Goal: Task Accomplishment & Management: Manage account settings

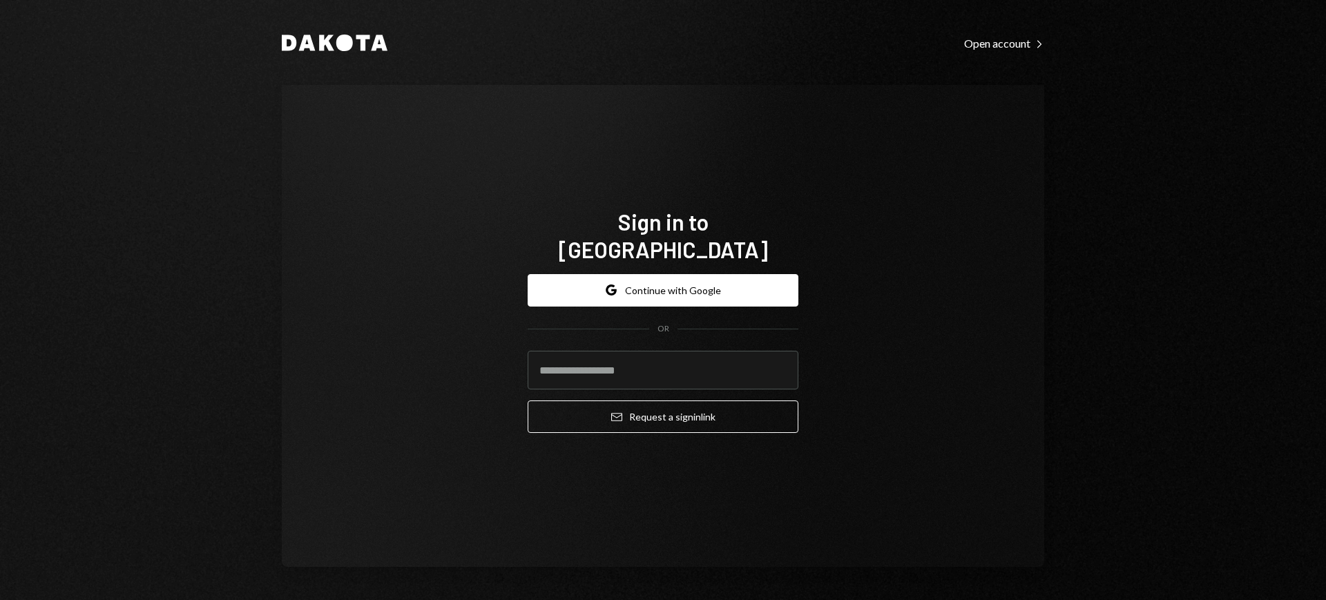
click at [657, 337] on form "Google Continue with Google OR Email Request a sign in link" at bounding box center [663, 354] width 271 height 160
click at [657, 351] on input "email" at bounding box center [663, 370] width 271 height 39
click at [0, 600] on com-1password-button at bounding box center [0, 600] width 0 height 0
type input "**********"
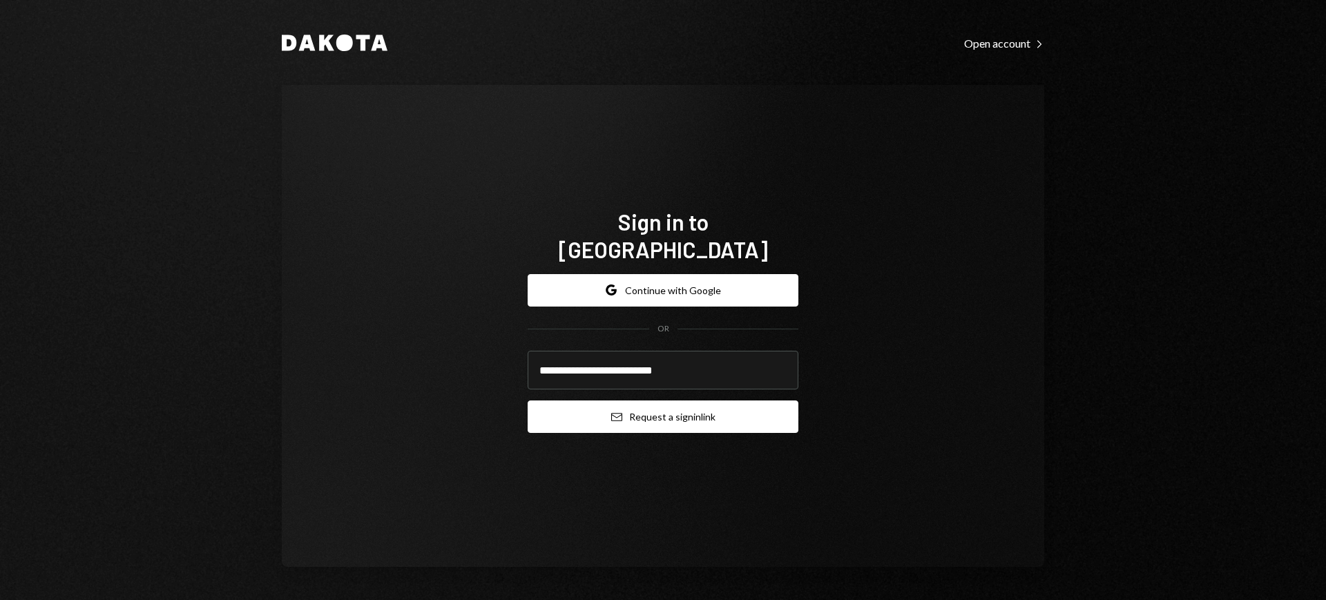
click at [675, 402] on button "Email Request a sign in link" at bounding box center [663, 417] width 271 height 32
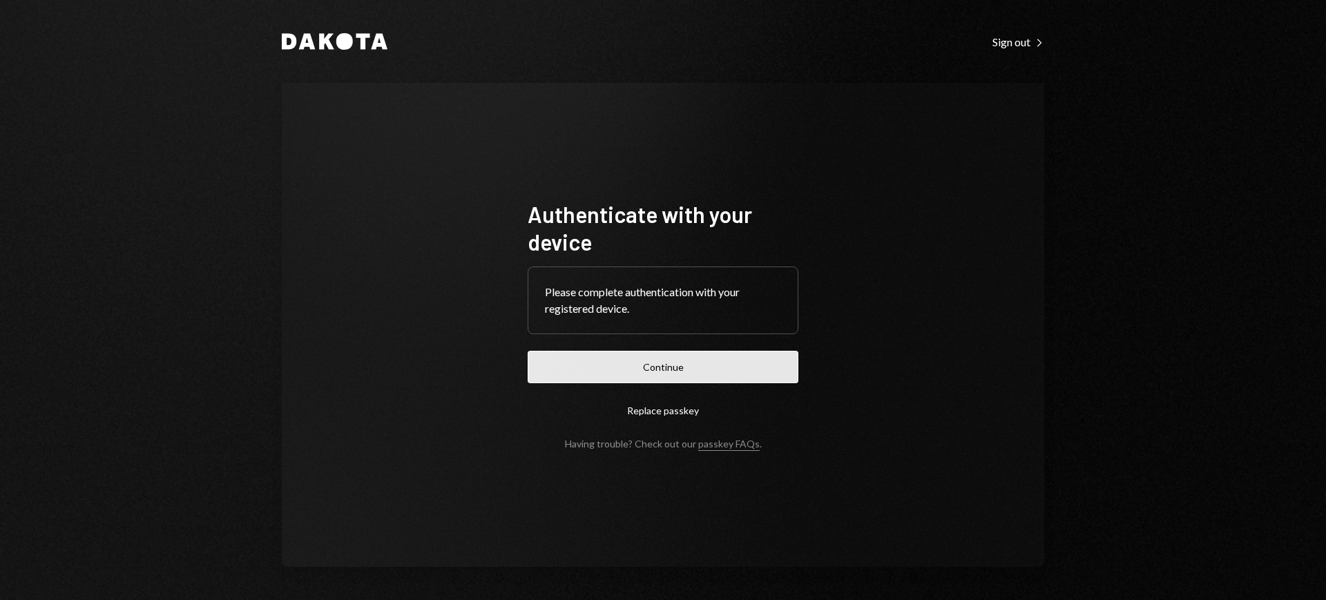
click at [709, 361] on button "Continue" at bounding box center [663, 367] width 271 height 32
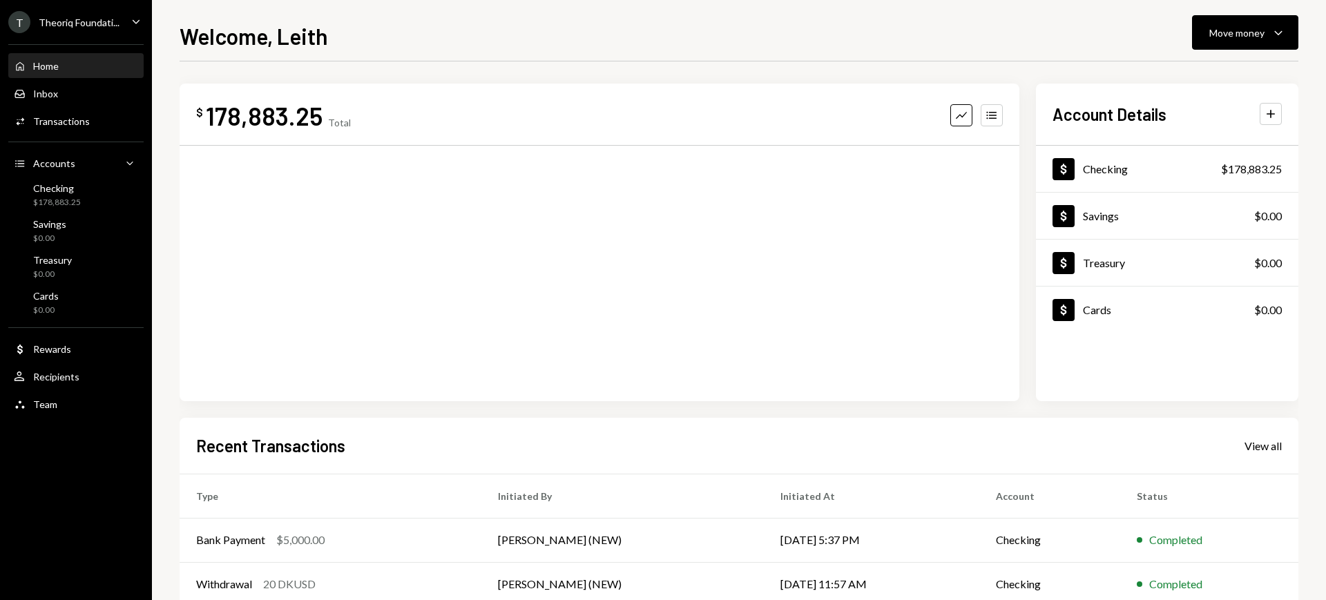
click at [111, 17] on div "Theoriq Foundati..." at bounding box center [79, 23] width 81 height 12
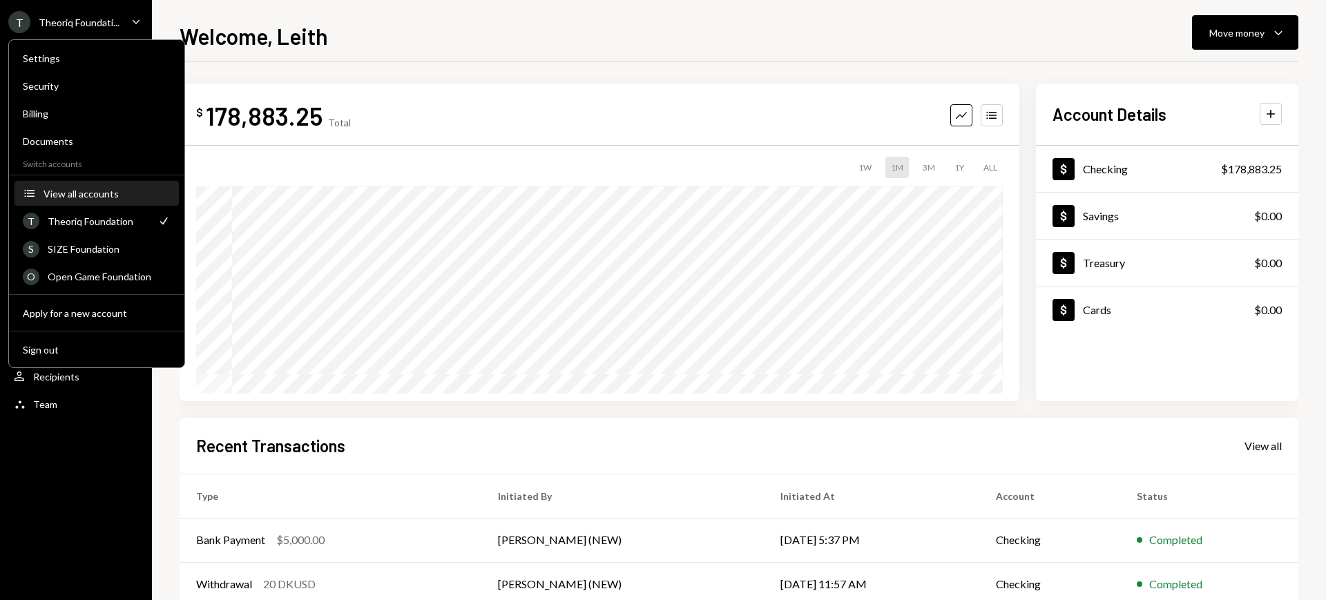
click at [121, 199] on button "Accounts View all accounts" at bounding box center [97, 194] width 164 height 25
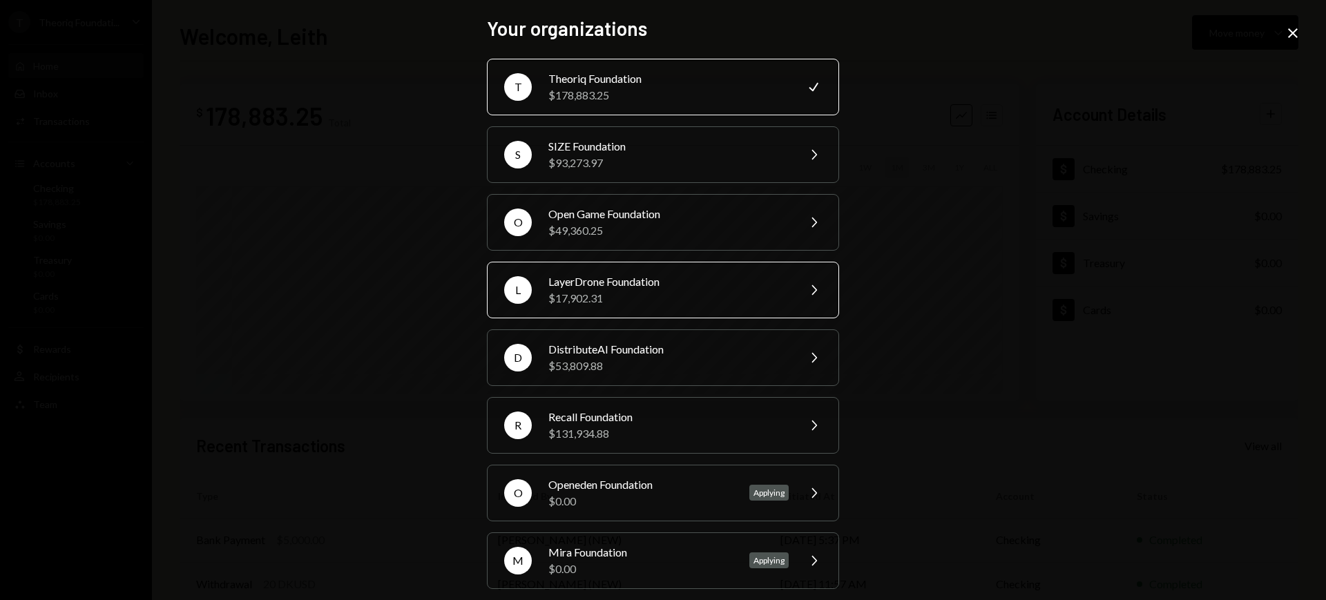
click at [674, 296] on div "$17,902.31" at bounding box center [668, 298] width 240 height 17
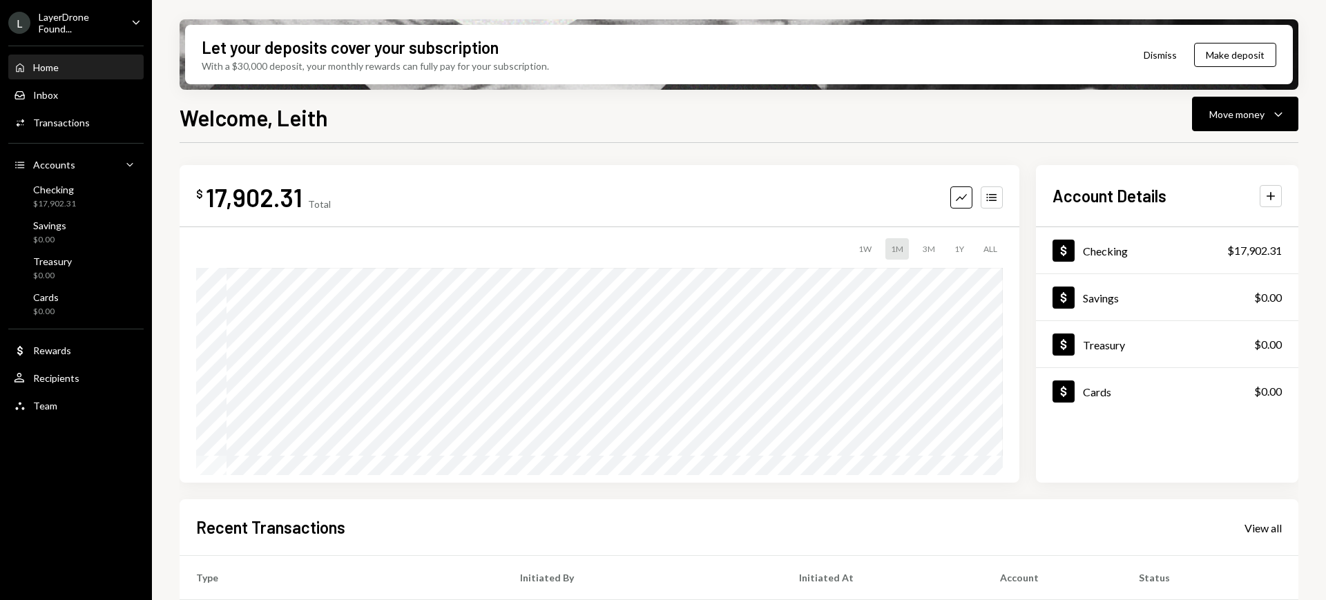
click at [87, 18] on div "LayerDrone Found..." at bounding box center [80, 22] width 82 height 23
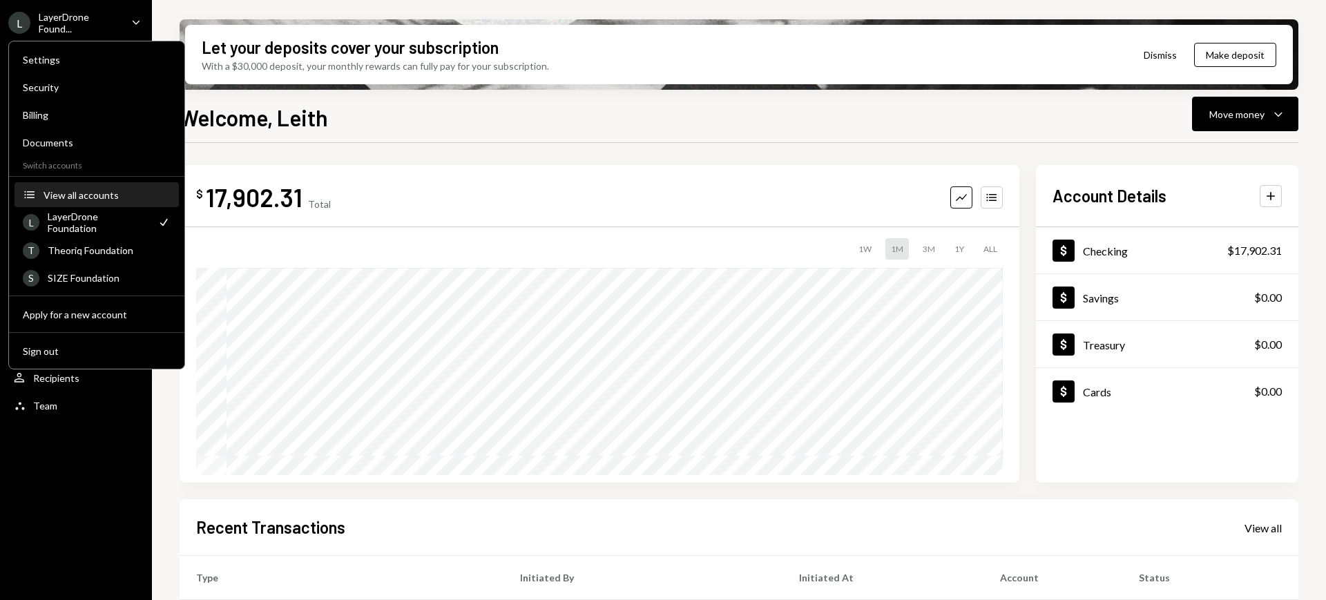
click at [120, 200] on button "Accounts View all accounts" at bounding box center [97, 195] width 164 height 25
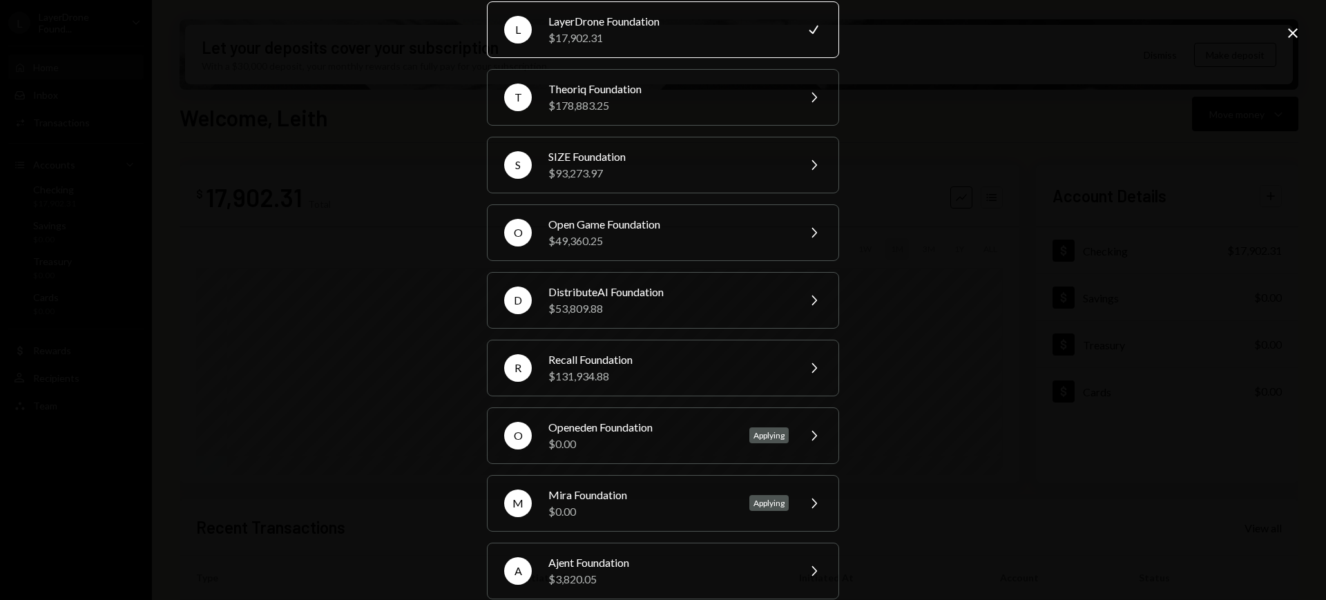
scroll to position [79, 0]
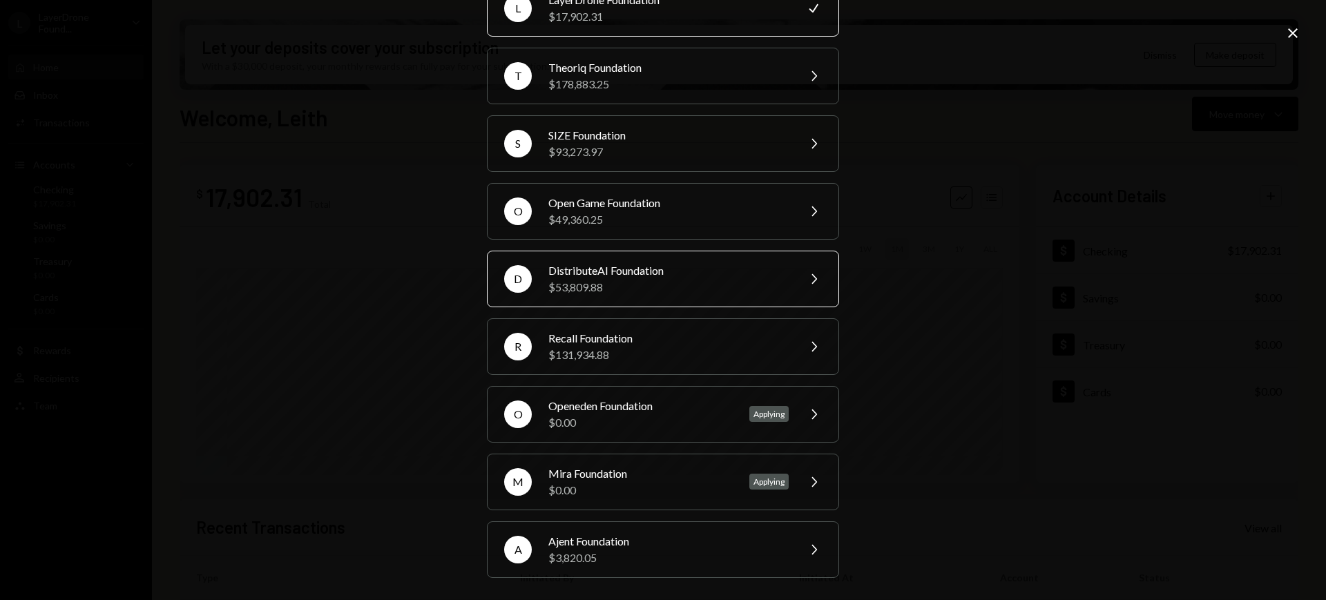
click at [720, 298] on div "D DistributeAI Foundation $53,809.88 Chevron Right" at bounding box center [663, 279] width 352 height 57
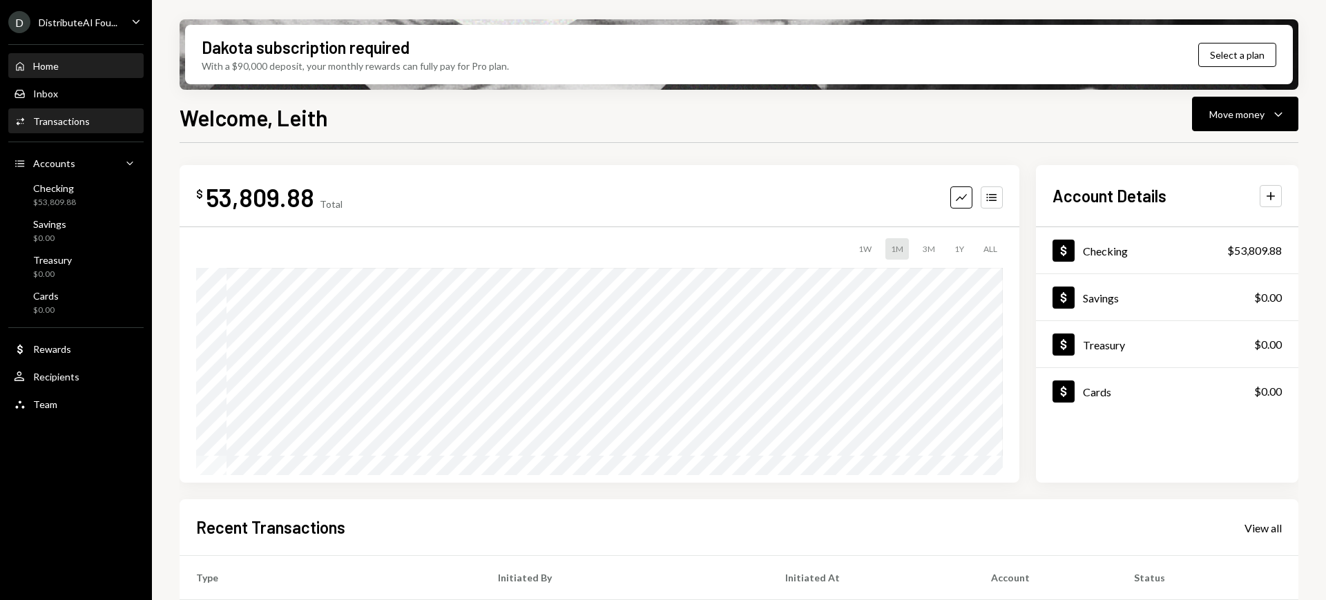
click at [81, 113] on div "Activities Transactions" at bounding box center [76, 121] width 124 height 23
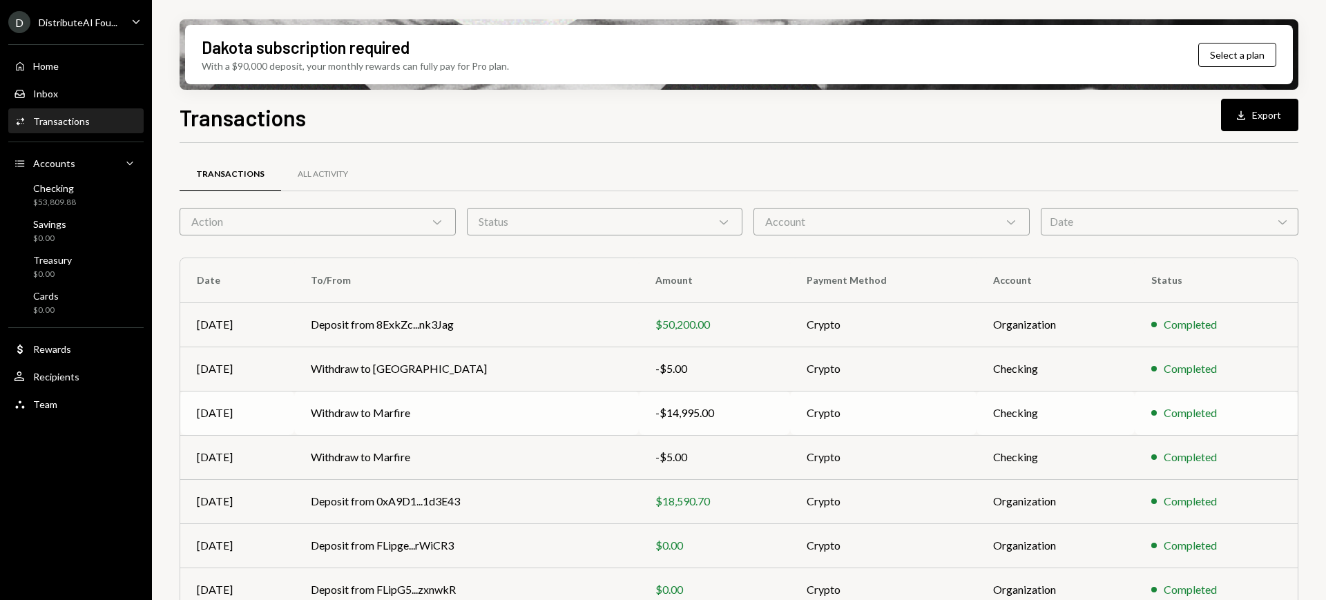
click at [721, 395] on td "-$14,995.00" at bounding box center [714, 413] width 151 height 44
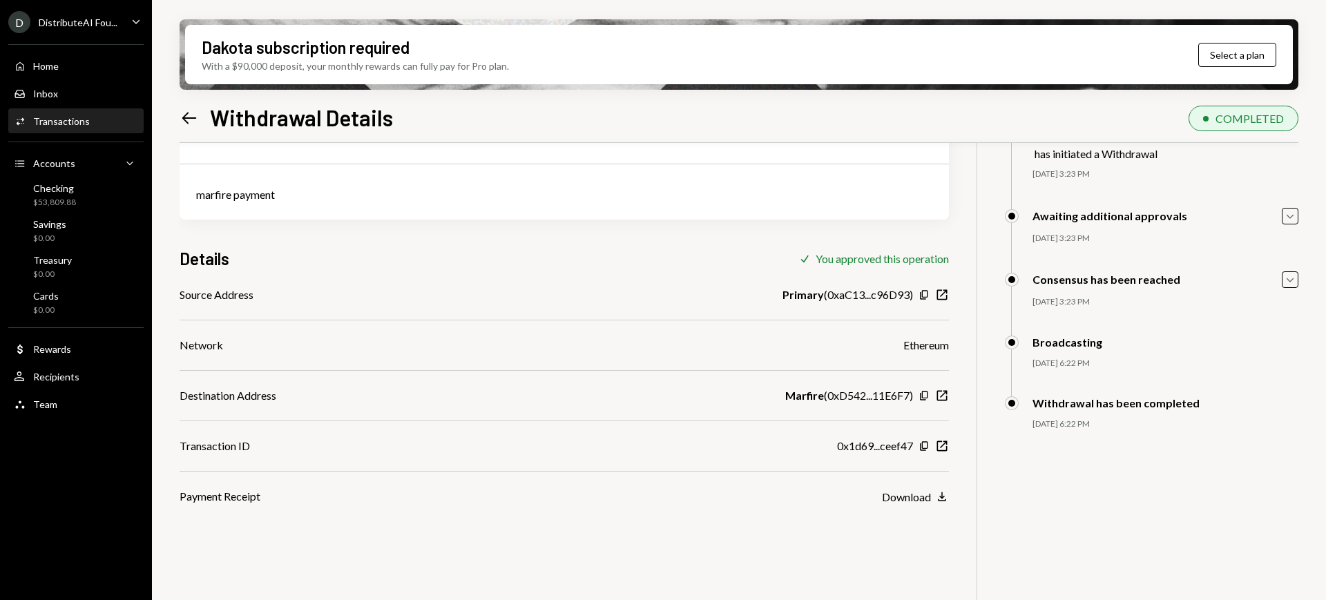
scroll to position [111, 0]
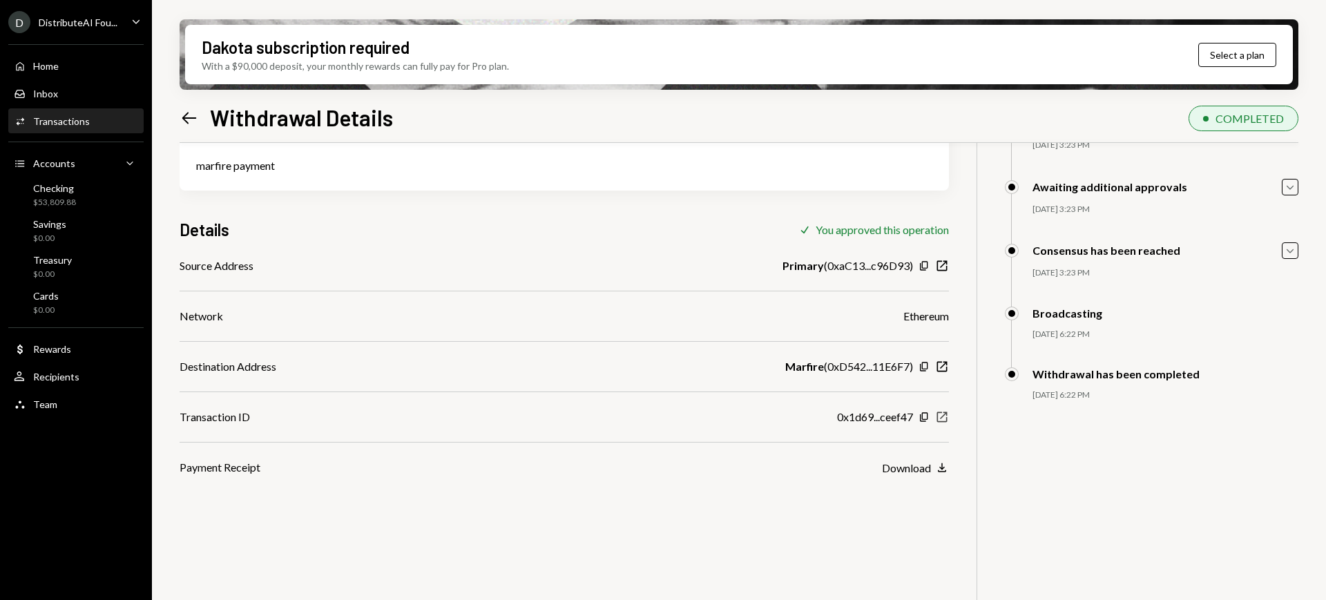
click at [940, 414] on icon "New Window" at bounding box center [942, 417] width 14 height 14
